Goal: Information Seeking & Learning: Learn about a topic

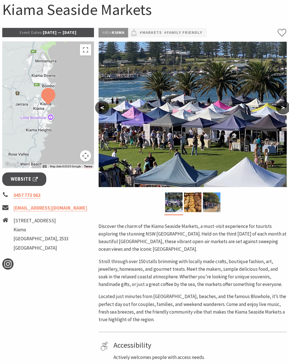
scroll to position [59, 0]
click at [21, 32] on span "Event Dates:" at bounding box center [31, 32] width 23 height 5
click at [21, 30] on span "Event Dates:" at bounding box center [31, 32] width 23 height 5
click at [25, 180] on span "Website" at bounding box center [24, 180] width 27 height 8
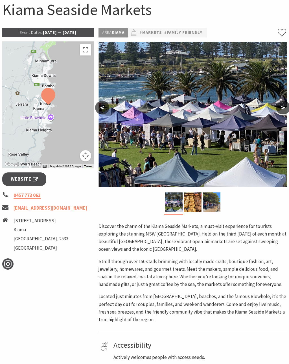
click at [211, 204] on img at bounding box center [211, 202] width 17 height 20
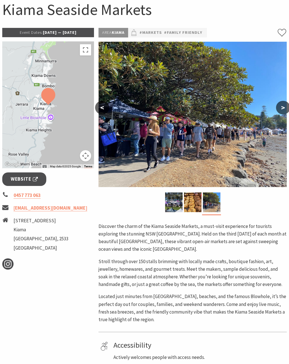
click at [195, 206] on img at bounding box center [192, 202] width 17 height 20
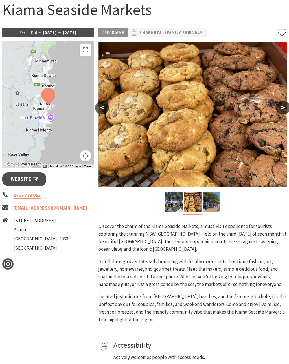
click at [176, 206] on img at bounding box center [173, 202] width 17 height 20
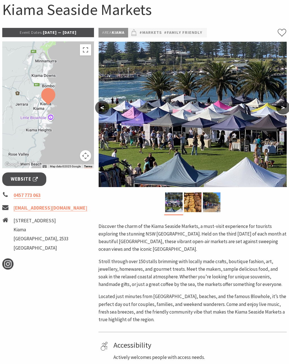
click at [218, 204] on img at bounding box center [211, 202] width 17 height 20
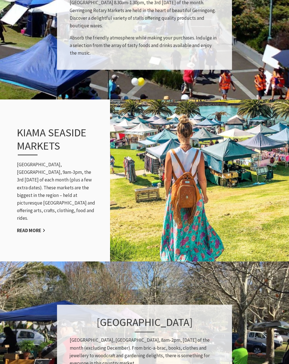
scroll to position [544, 0]
click at [44, 231] on link "Read More" at bounding box center [31, 230] width 28 height 6
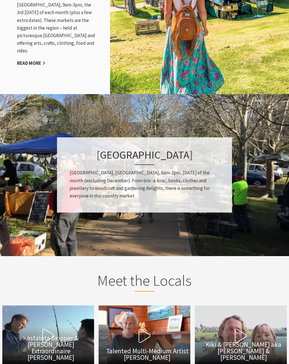
scroll to position [708, 0]
